Goal: Use online tool/utility

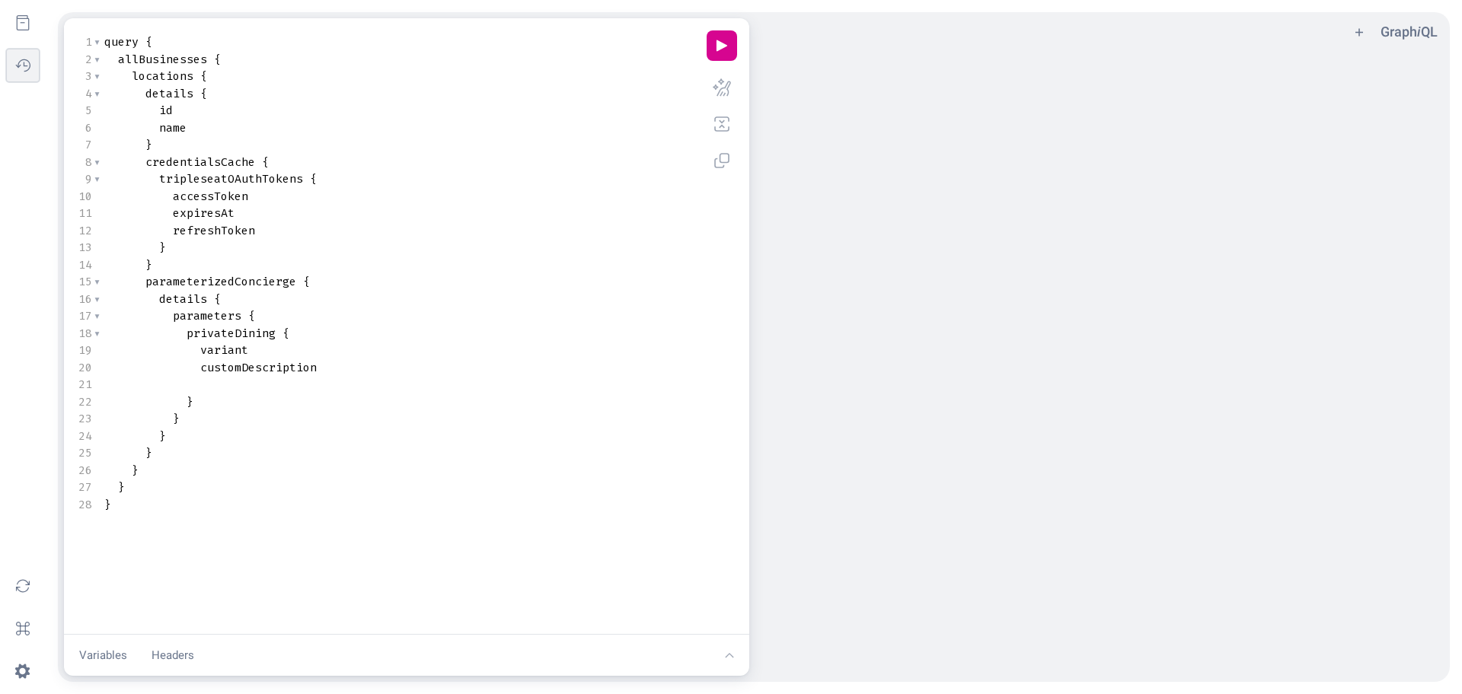
click at [27, 69] on button "history icon" at bounding box center [23, 66] width 34 height 34
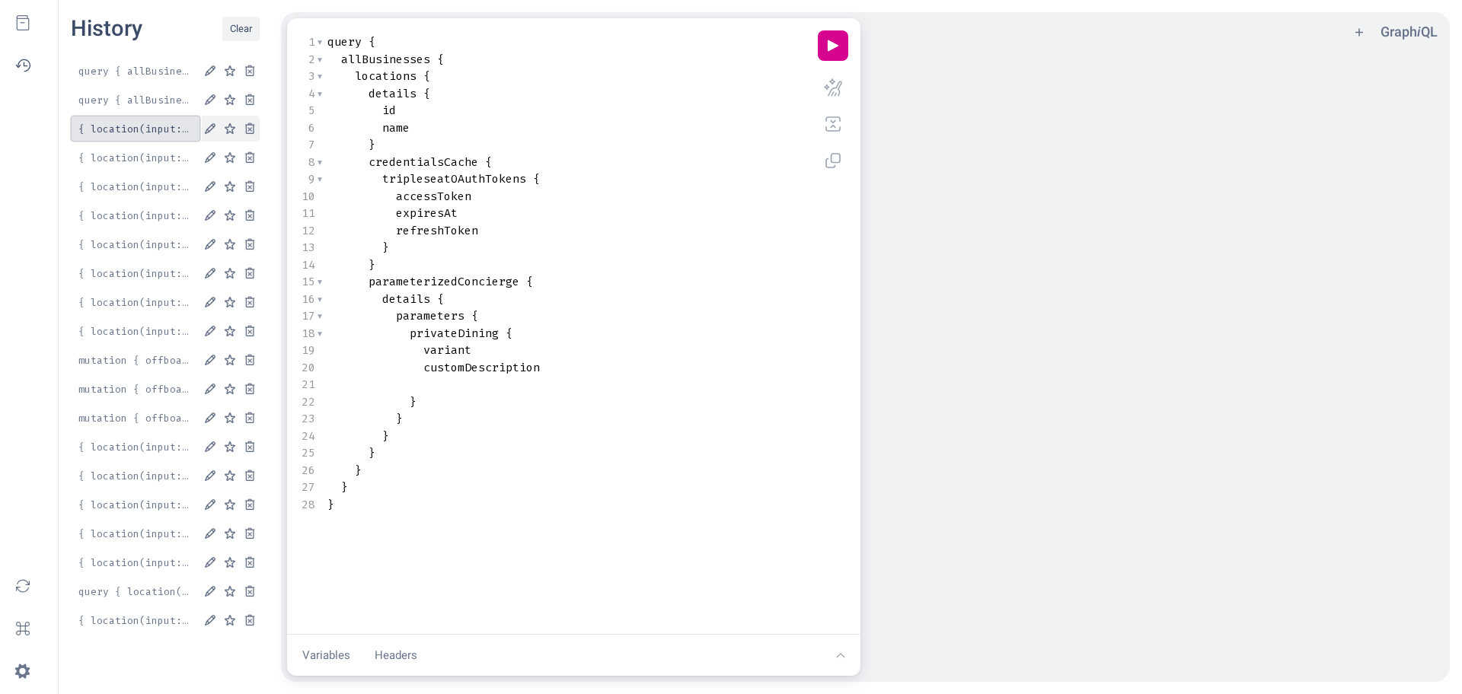
click at [137, 117] on button "{ location(input: { id: "e984cfc6-ed76-4c03-9c70-b679bbca3730" } ) { details { …" at bounding box center [135, 129] width 129 height 26
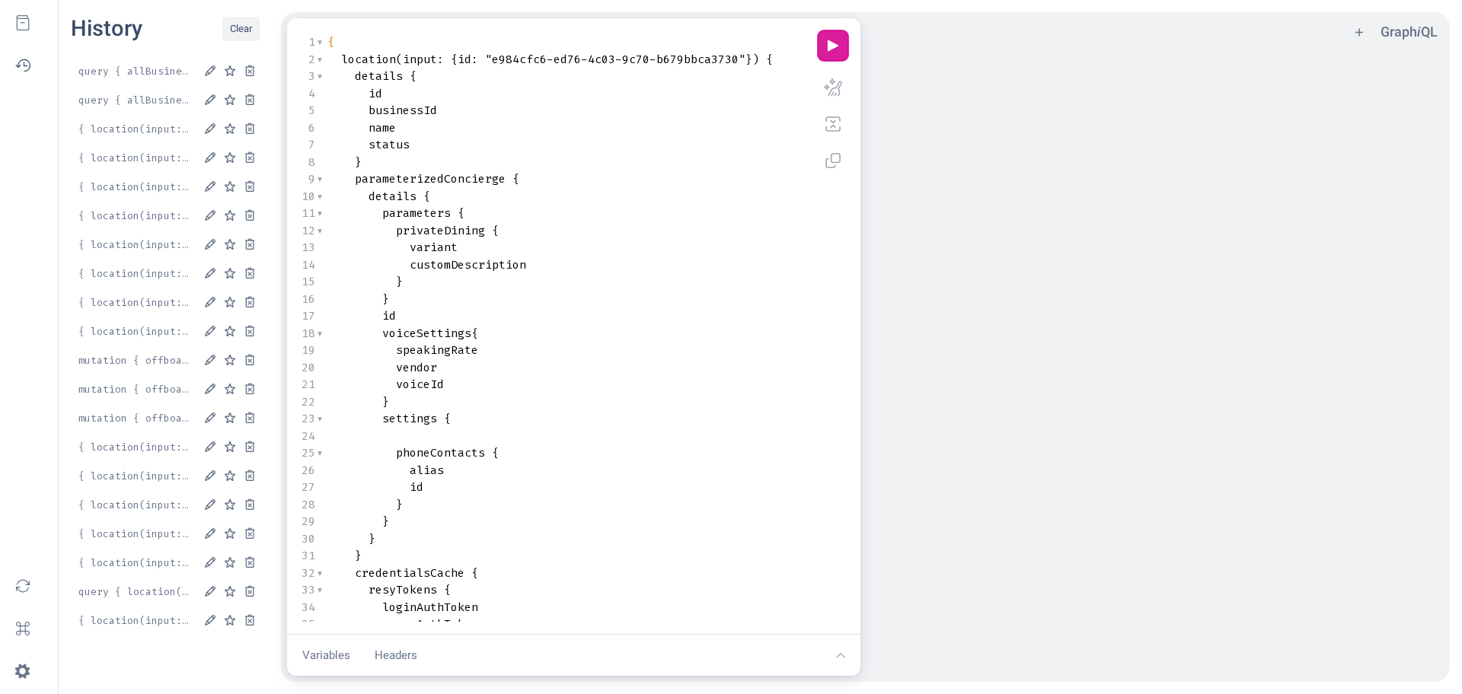
click at [842, 51] on button "play icon" at bounding box center [833, 45] width 30 height 30
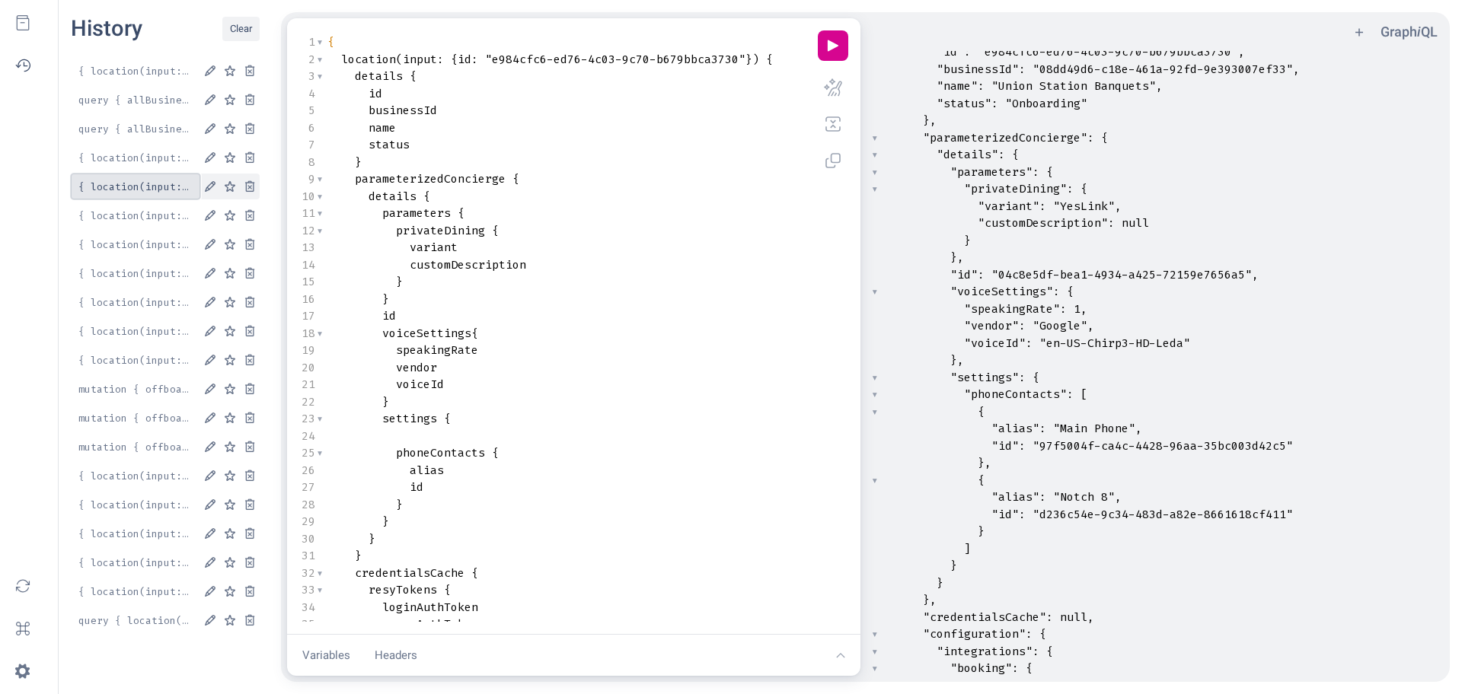
click at [143, 182] on button "{ location(input: { id: "e984cfc6-ed76-4c03-9c70-b679bbca3730" } ) { details { …" at bounding box center [135, 187] width 129 height 26
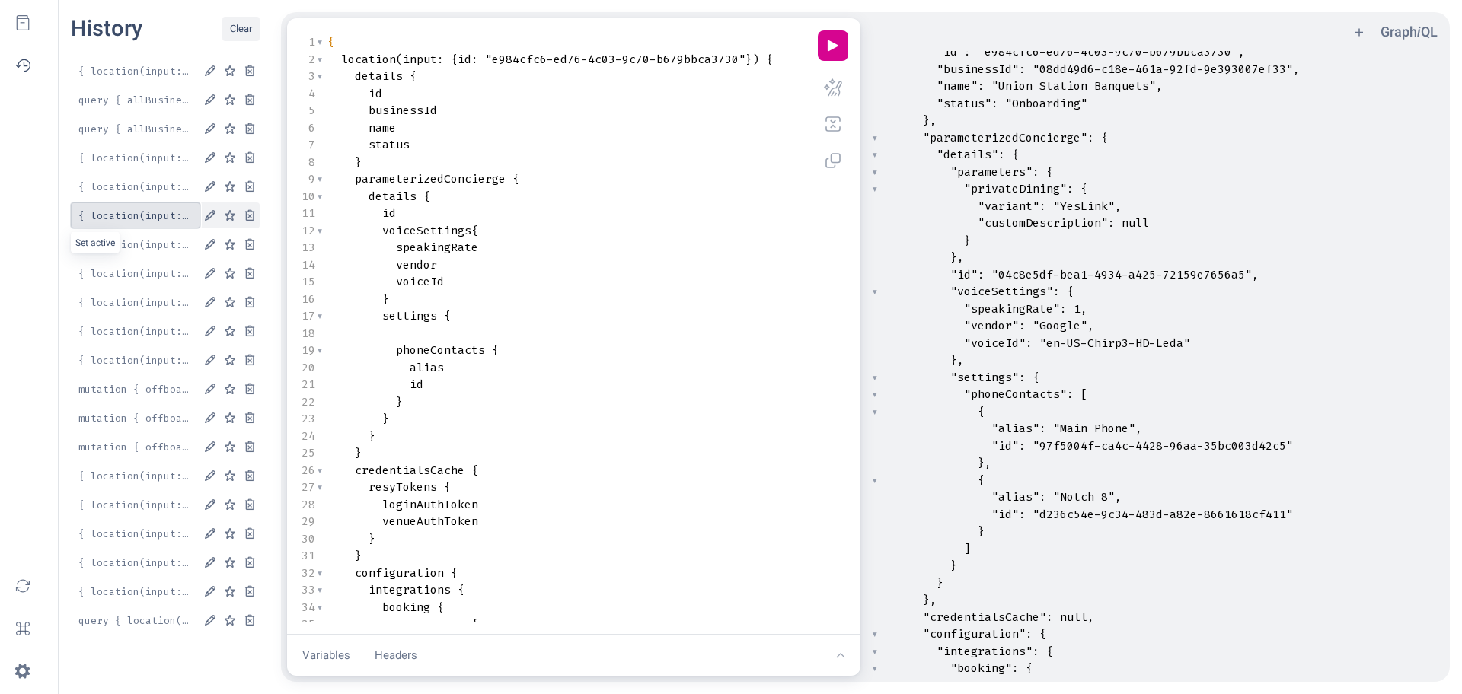
click at [134, 215] on button "{ location(input: { id: "bb37a928-33f3-4245-ad1c-f59705df4acb" } ) { details { …" at bounding box center [135, 216] width 129 height 26
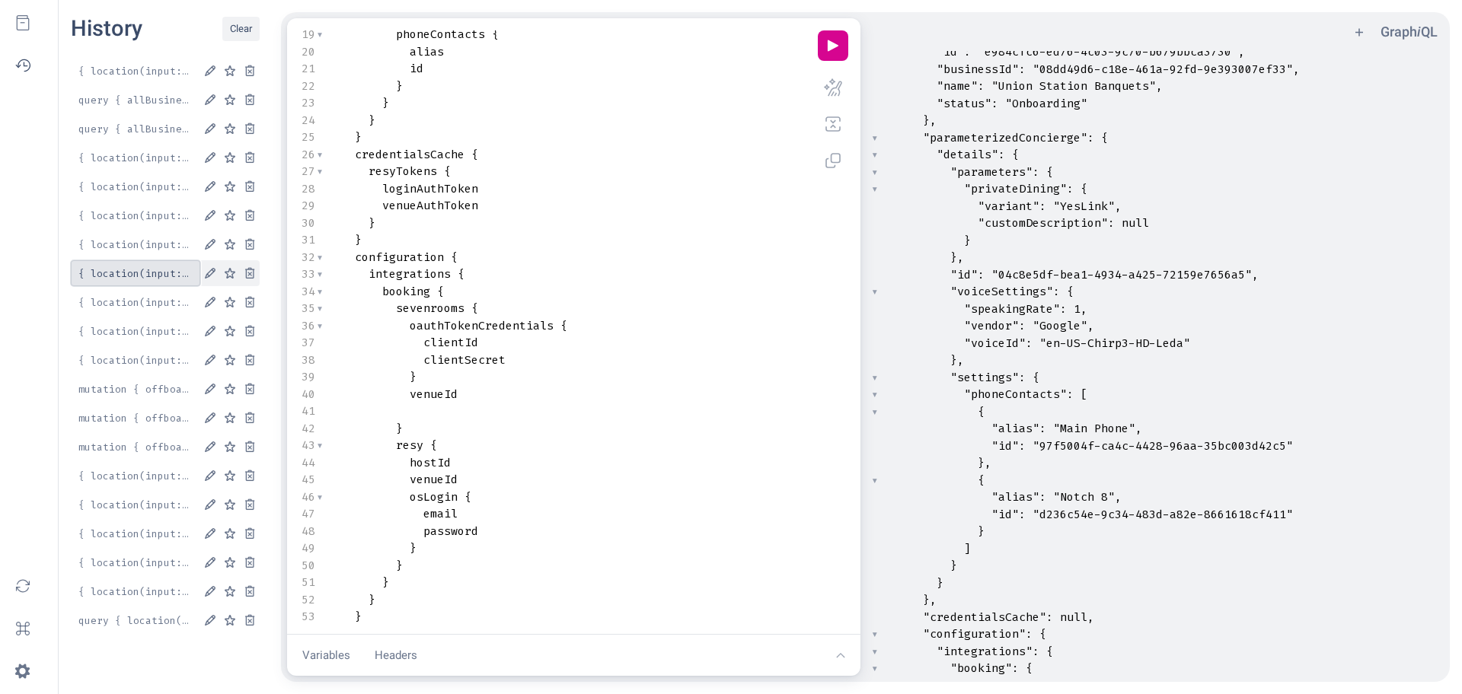
click at [150, 260] on button "{ location(input: { id: "d436b9c9-3de6-45dc-922b-f5e86f12aa0a" } ) { details { …" at bounding box center [135, 273] width 129 height 26
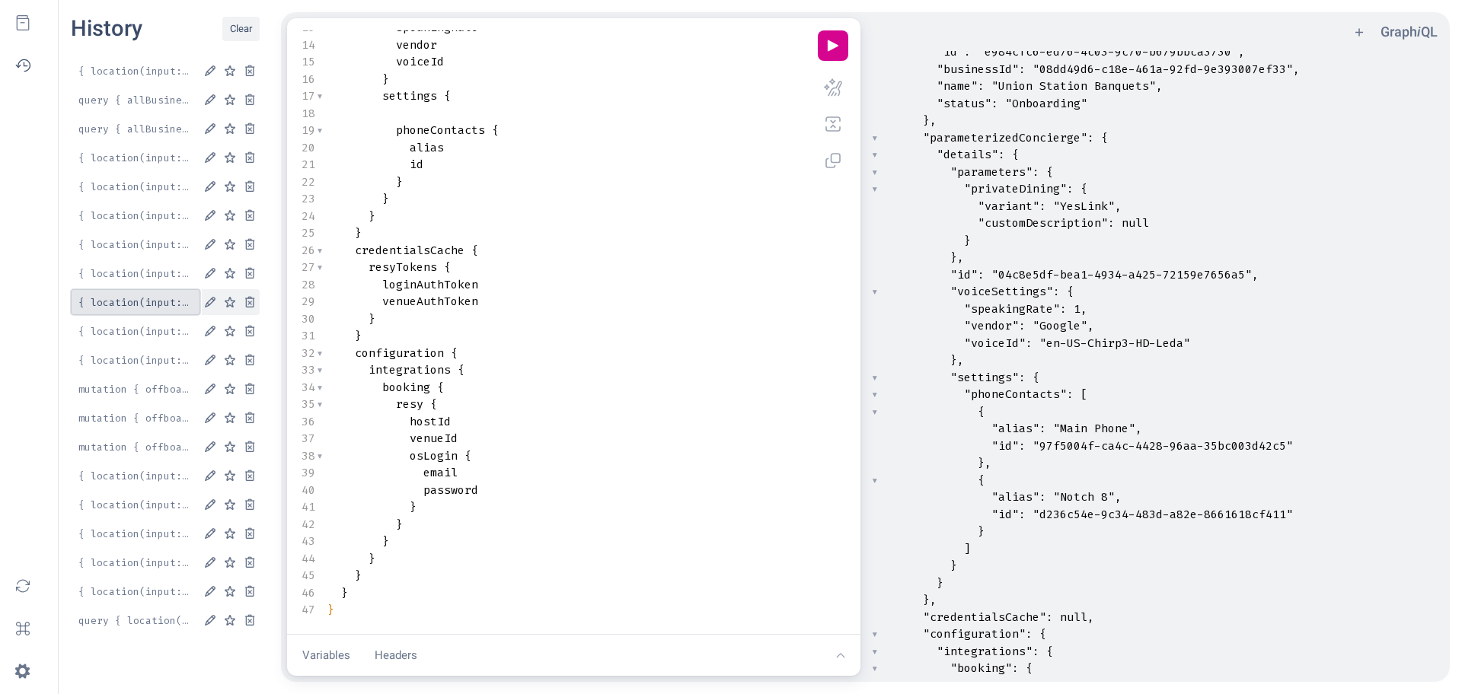
click at [141, 311] on button "{ location(input: { id: "d436b9c9-3de6-45dc-922b-f5e86f12aa0a" } ) { details { …" at bounding box center [135, 302] width 129 height 26
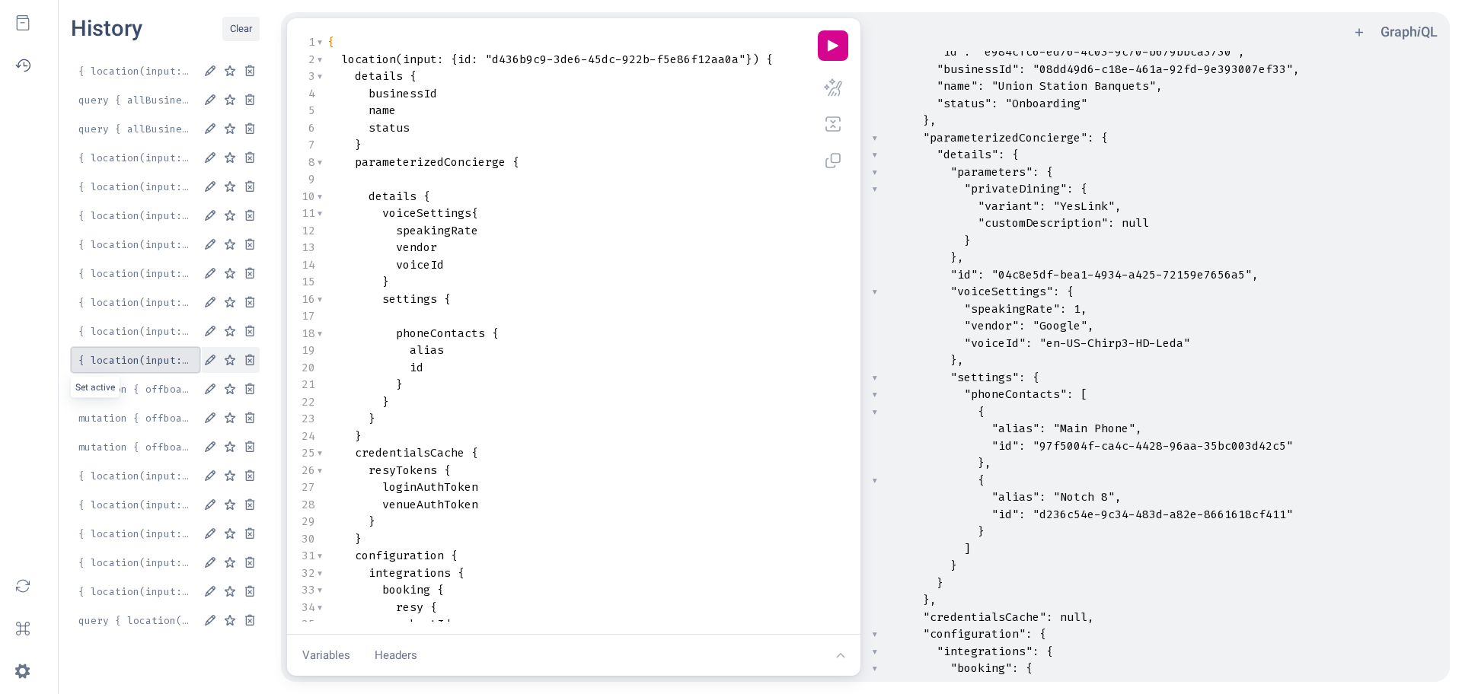
click at [129, 365] on button "{ location(input: { id: "d436b9c9-3de6-45dc-922b-f5e86f12aa0a" } ) { details { …" at bounding box center [135, 360] width 129 height 26
click at [139, 330] on button "{ location(input: { id: "d436b9c9-3de6-45dc-922b-f5e86f12aa0a" } ) { details { …" at bounding box center [135, 331] width 129 height 26
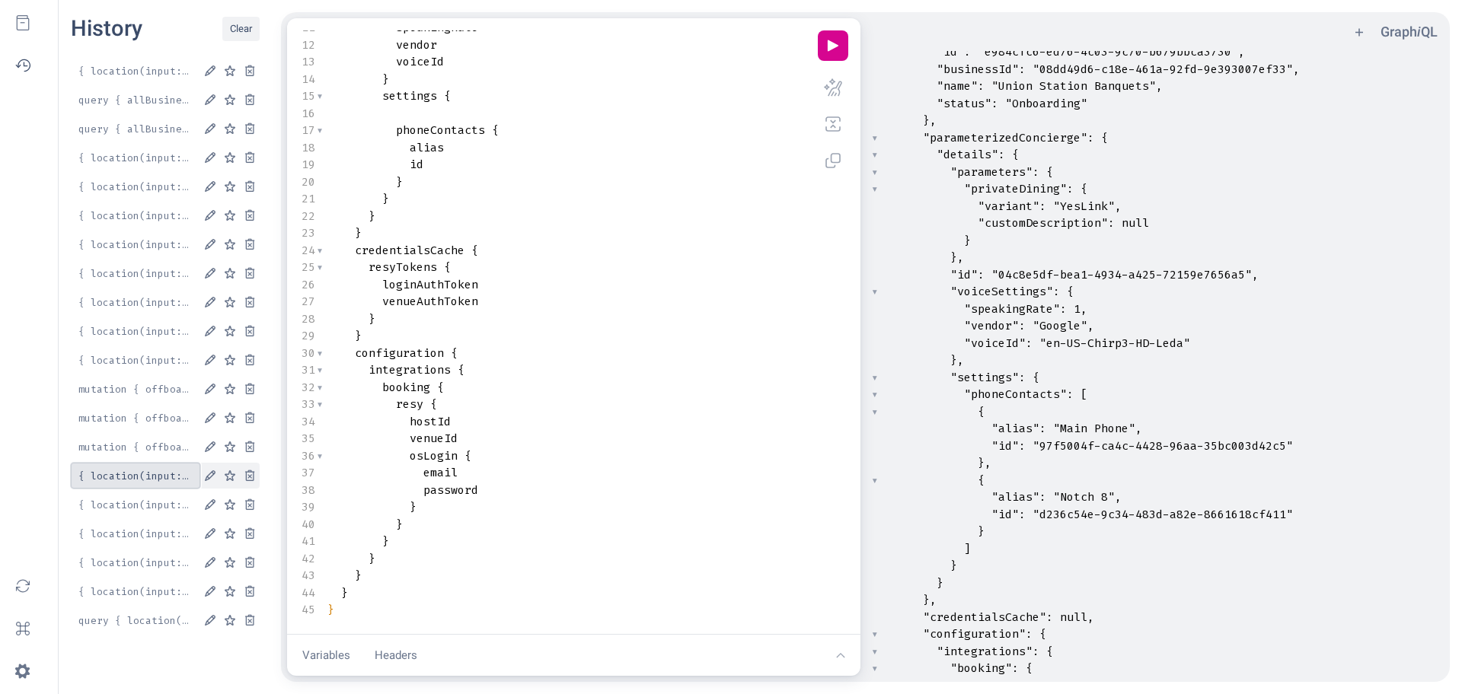
click at [132, 471] on button "{ location(input: { id: "f9a5bada-820f-4436-abb6-245d0d4ba899" } ) { details { …" at bounding box center [135, 476] width 129 height 26
